Goal: Navigation & Orientation: Find specific page/section

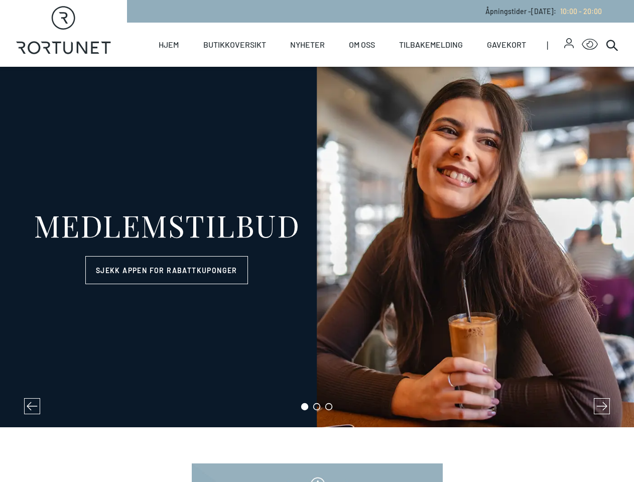
select select "NO"
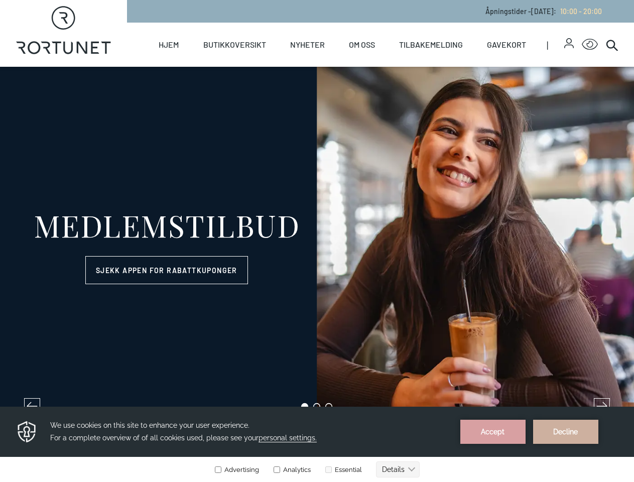
click at [566, 43] on icon "button" at bounding box center [569, 41] width 6 height 6
click at [582, 45] on icon "Click for Accessibility Features" at bounding box center [590, 45] width 16 height 12
